Goal: Information Seeking & Learning: Learn about a topic

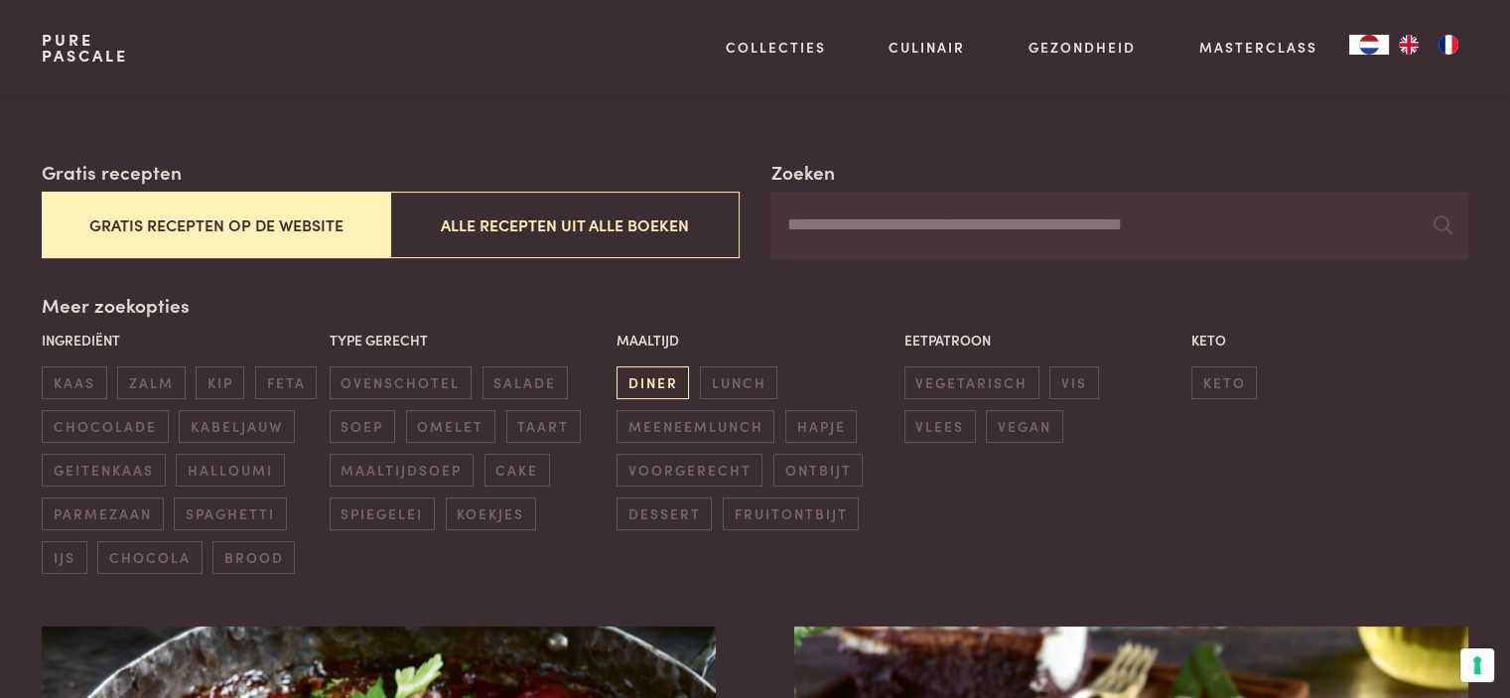
click at [646, 387] on span "diner" at bounding box center [652, 382] width 72 height 33
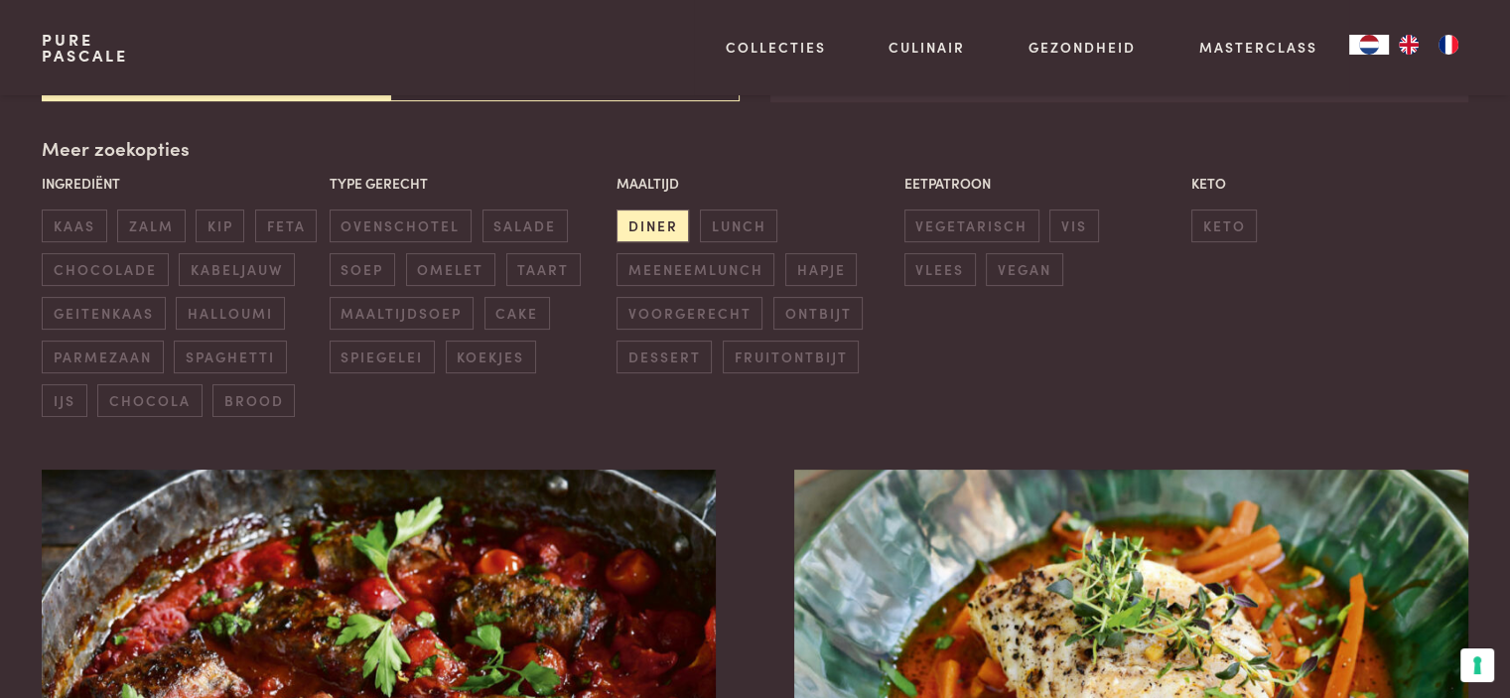
scroll to position [456, 0]
click at [226, 225] on span "kip" at bounding box center [220, 224] width 49 height 33
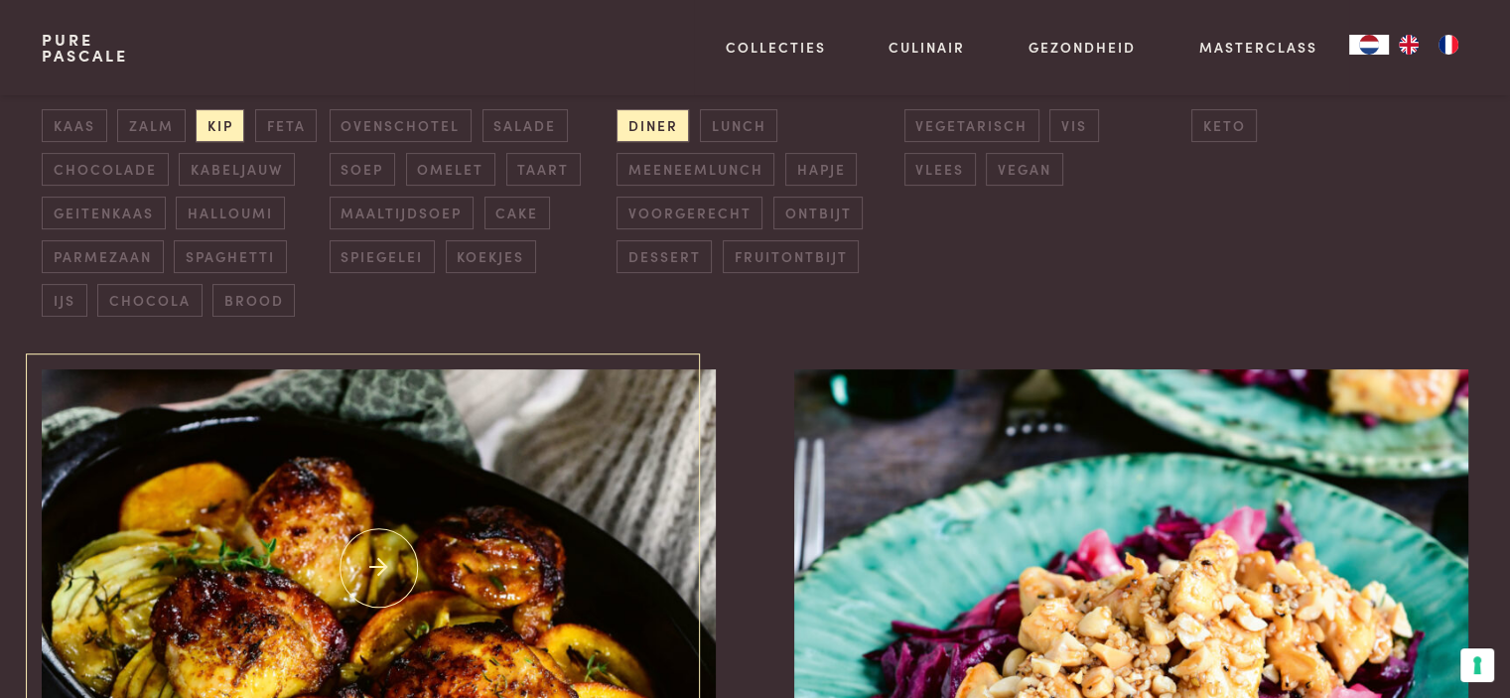
scroll to position [257, 0]
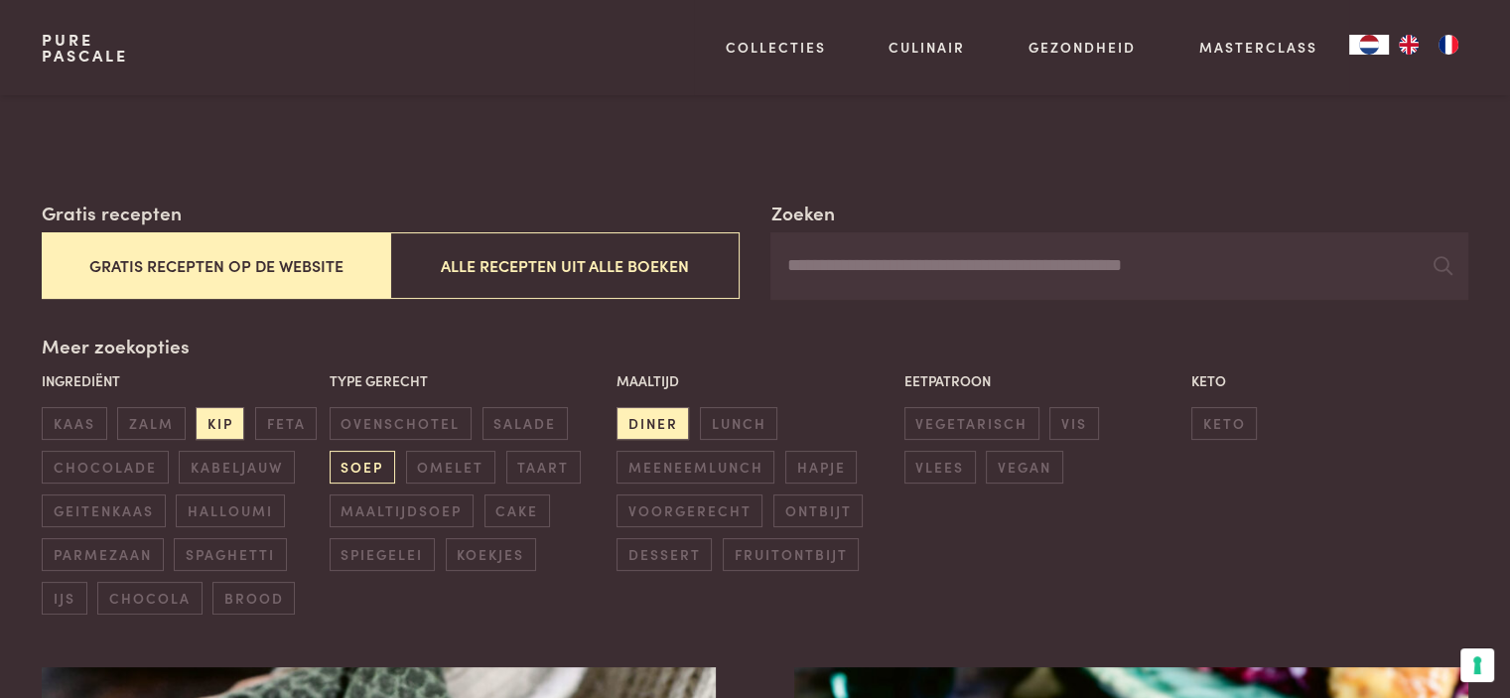
click at [346, 459] on span "soep" at bounding box center [363, 467] width 66 height 33
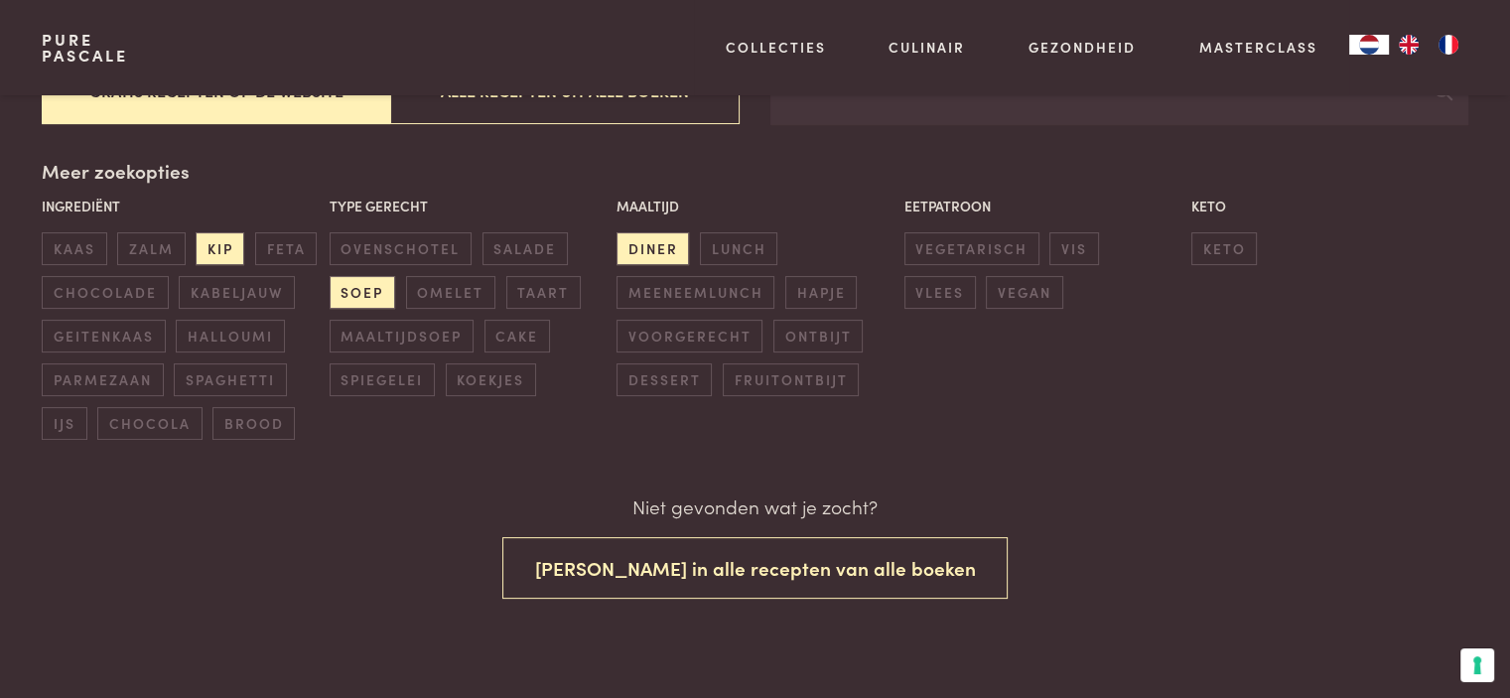
scroll to position [433, 0]
click at [225, 250] on span "kip" at bounding box center [220, 247] width 49 height 33
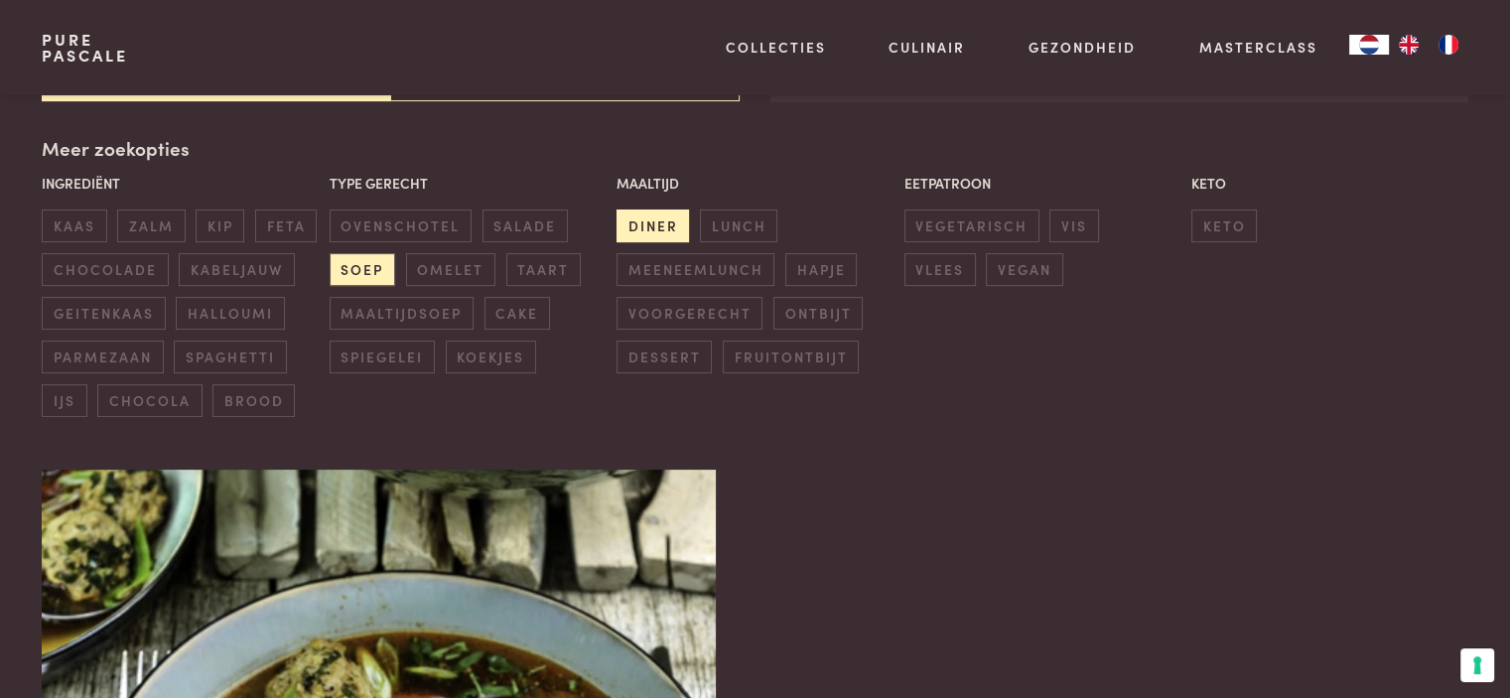
scroll to position [456, 0]
click at [644, 217] on span "diner" at bounding box center [652, 224] width 72 height 33
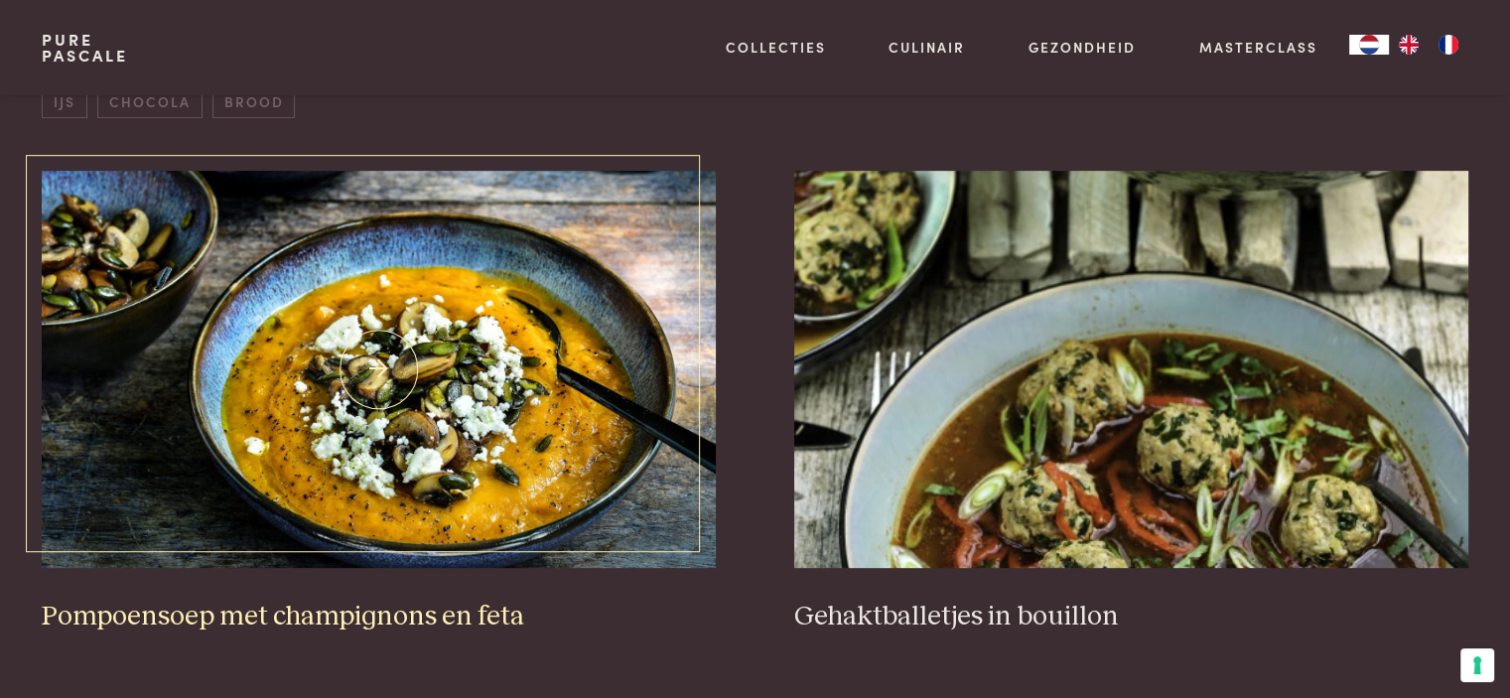
scroll to position [257, 0]
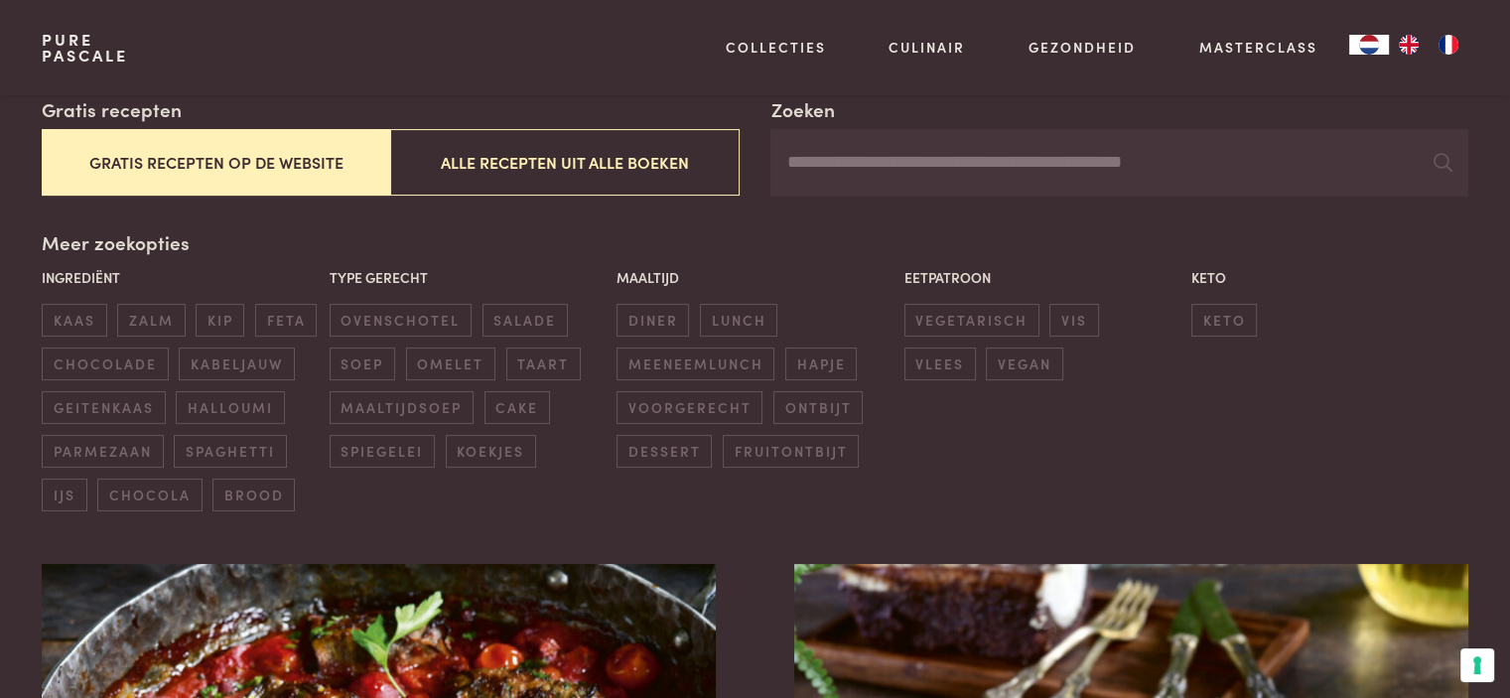
scroll to position [397, 0]
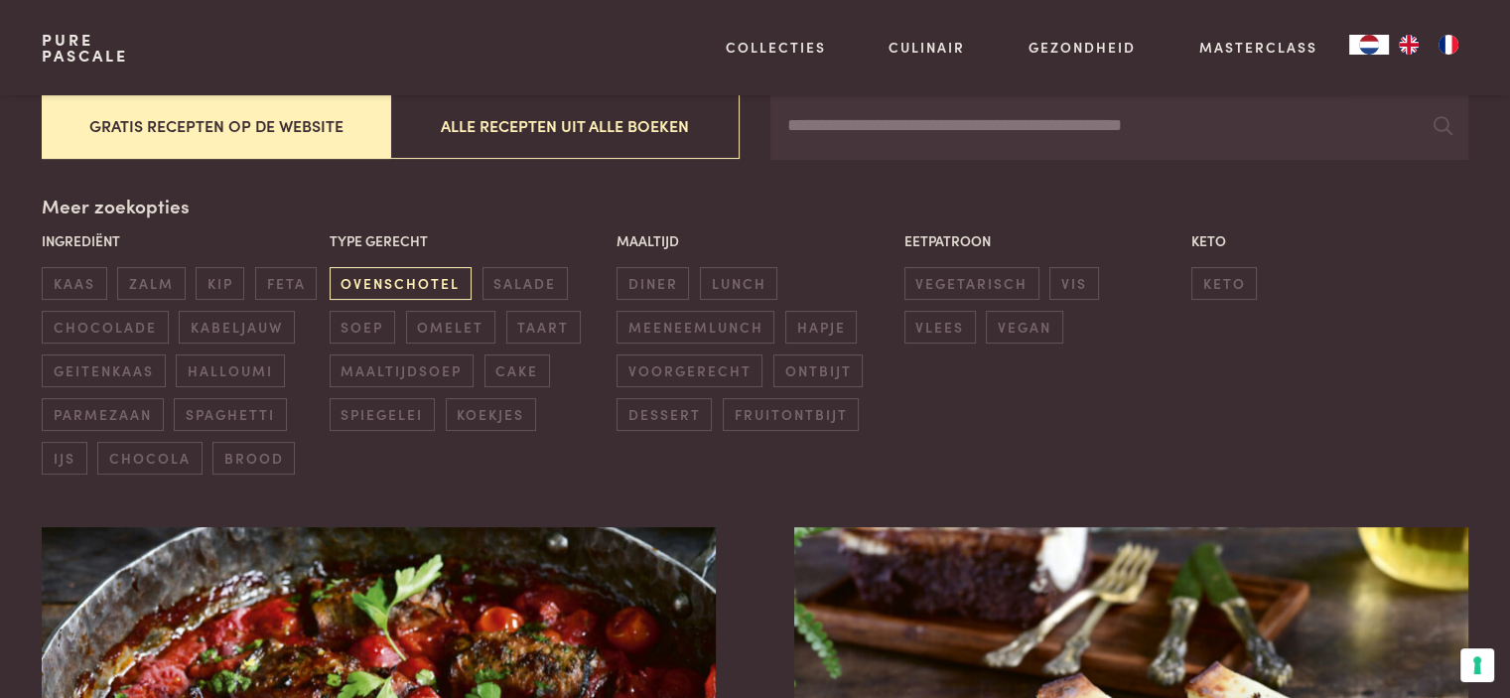
click at [366, 285] on span "ovenschotel" at bounding box center [401, 283] width 142 height 33
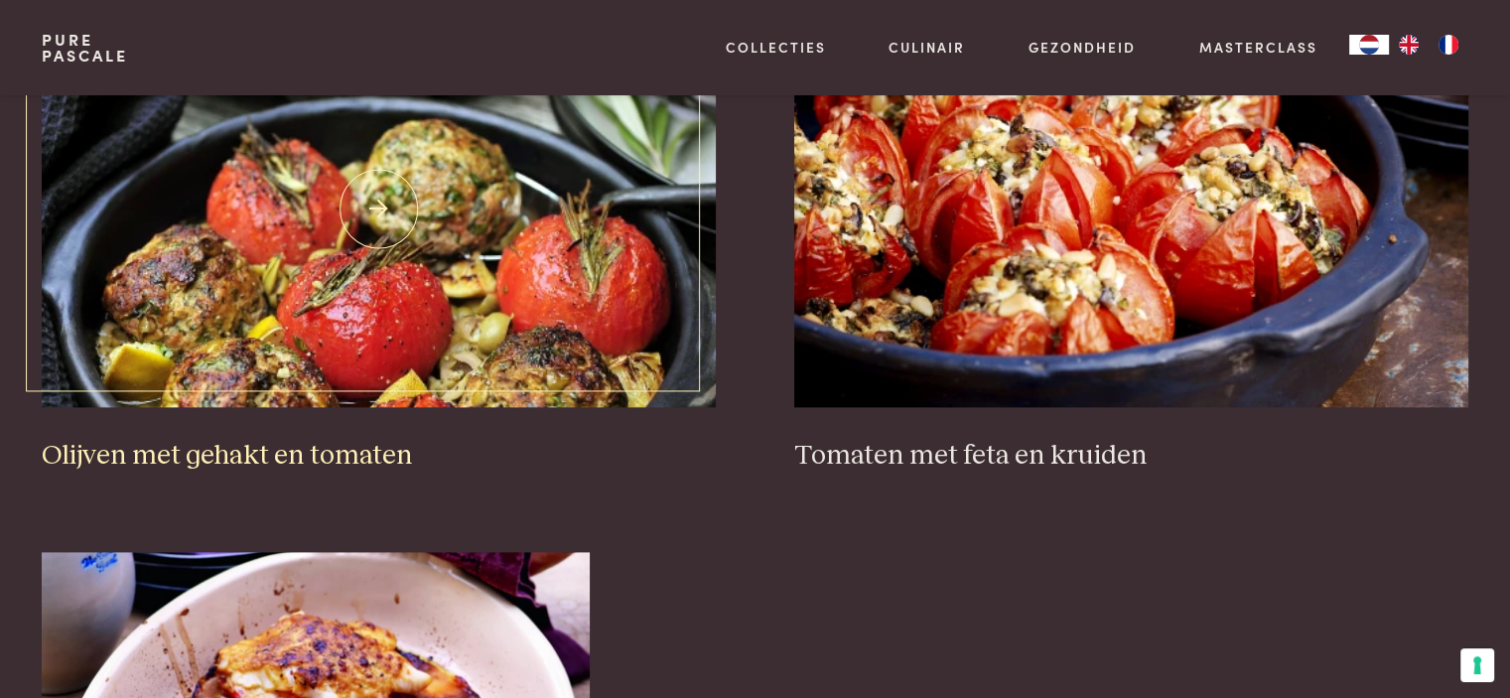
scroll to position [2639, 0]
